Goal: Navigation & Orientation: Find specific page/section

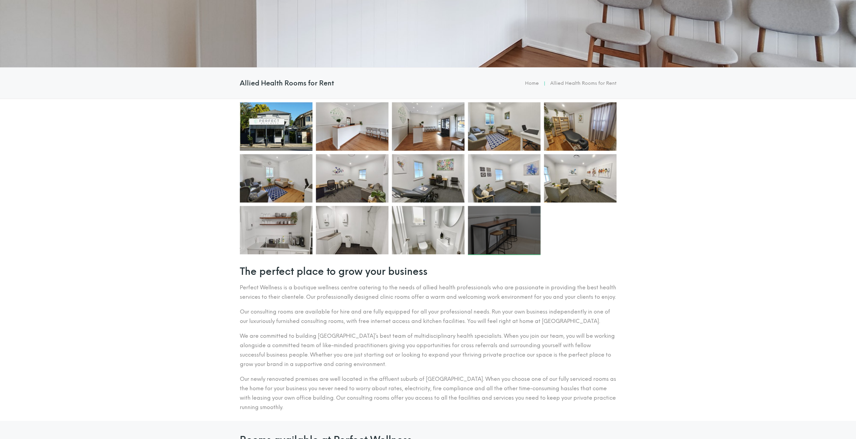
scroll to position [171, 0]
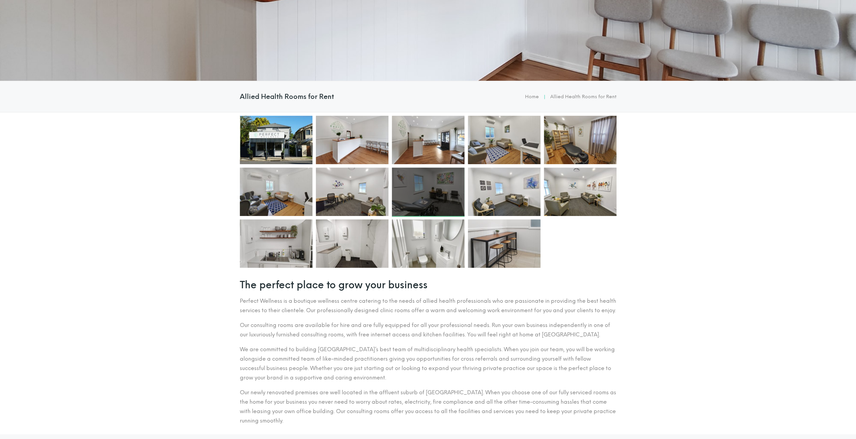
click at [432, 209] on div at bounding box center [428, 191] width 73 height 48
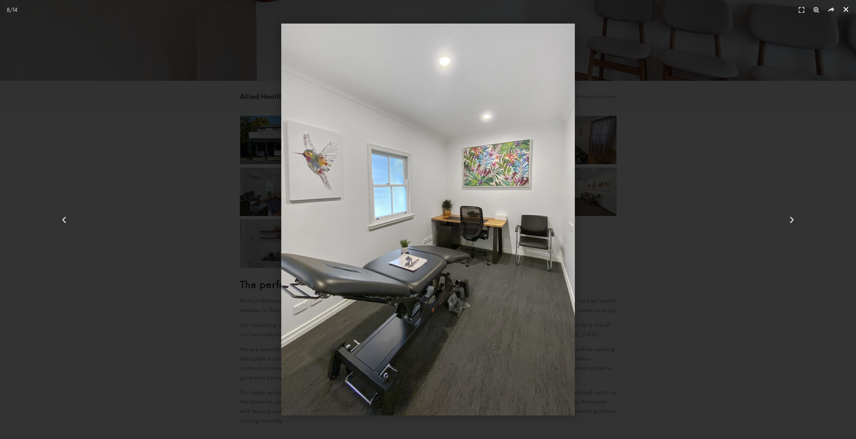
click at [849, 11] on div "Close (Esc)" at bounding box center [845, 9] width 10 height 10
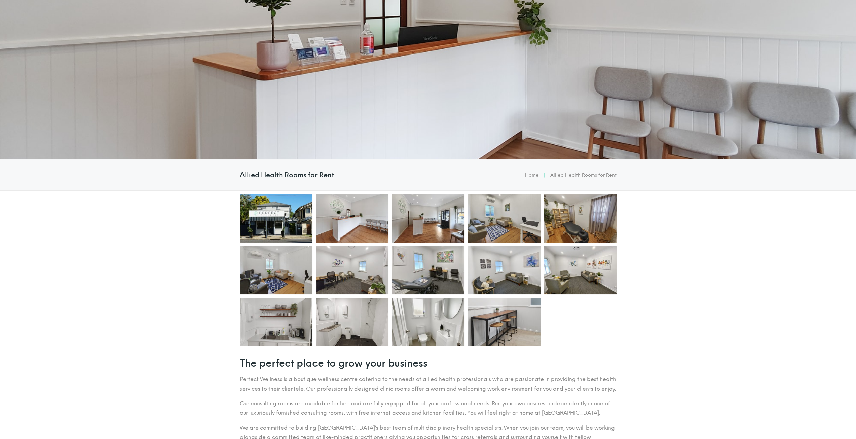
scroll to position [0, 0]
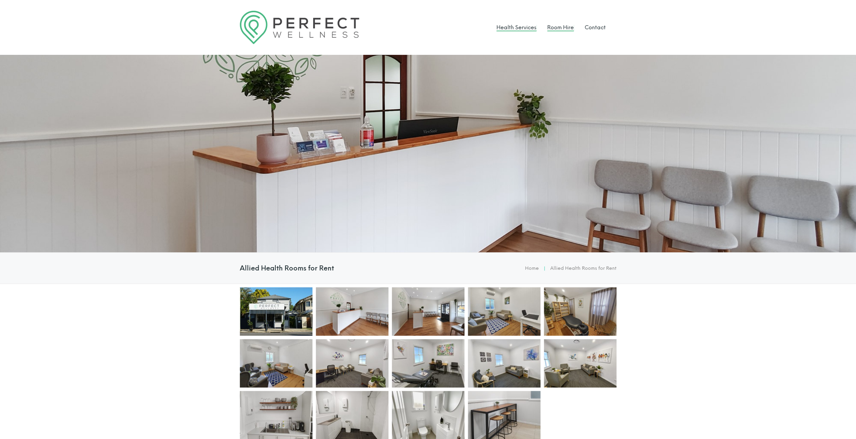
click at [519, 26] on link "Health Services" at bounding box center [516, 27] width 40 height 6
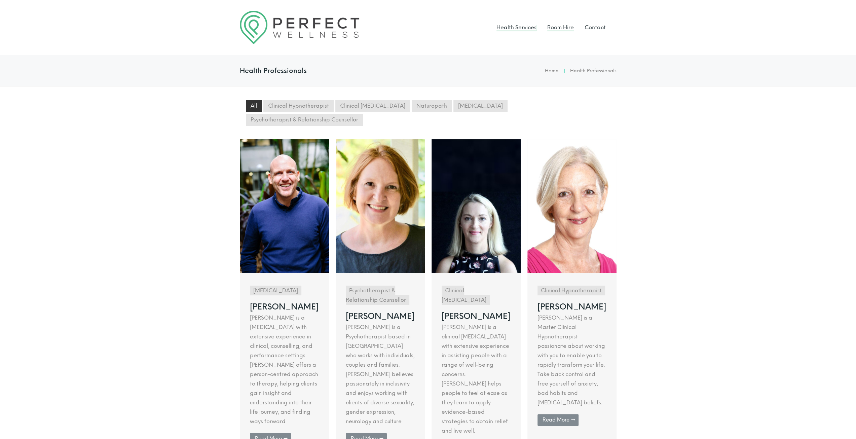
click at [564, 29] on link "Room Hire" at bounding box center [560, 27] width 27 height 6
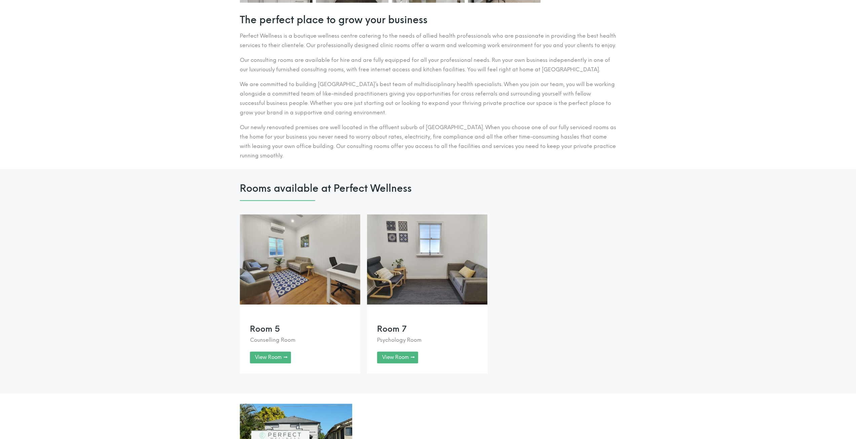
scroll to position [437, 0]
click at [329, 274] on link at bounding box center [300, 292] width 120 height 159
click at [427, 277] on link at bounding box center [427, 292] width 120 height 159
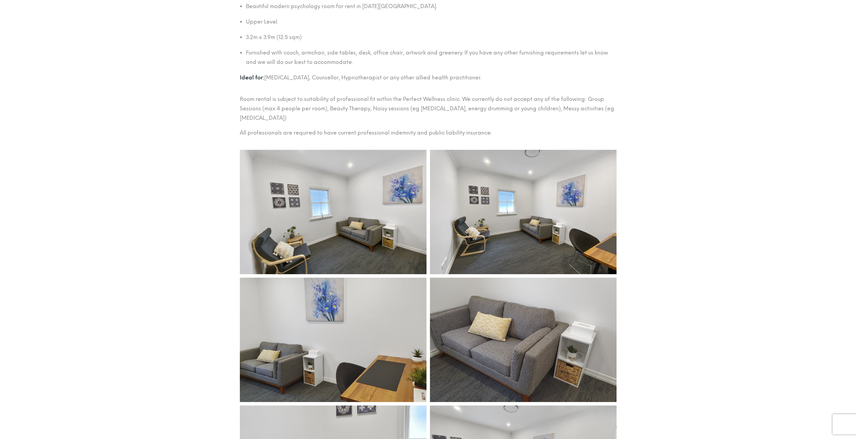
scroll to position [370, 0]
